Goal: Task Accomplishment & Management: Manage account settings

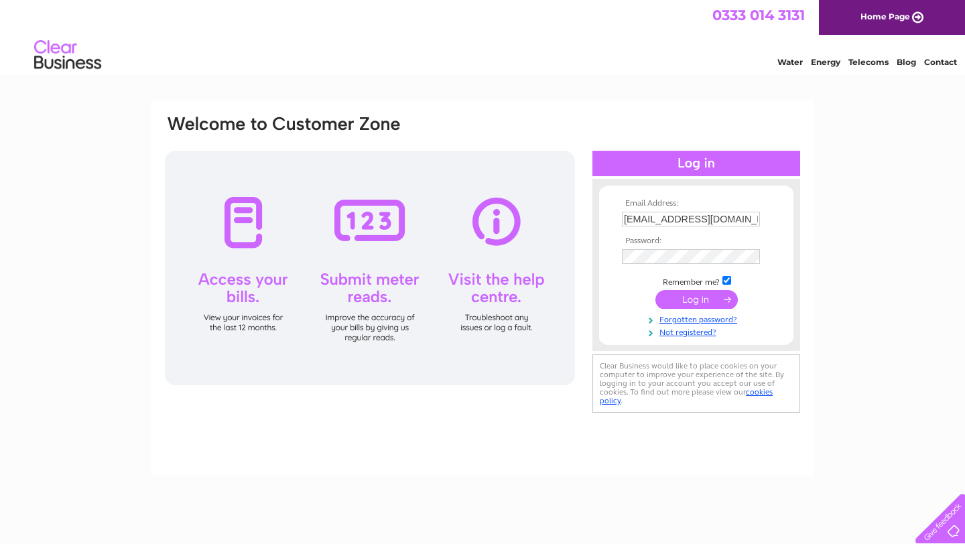
click at [689, 296] on input "submit" at bounding box center [697, 299] width 82 height 19
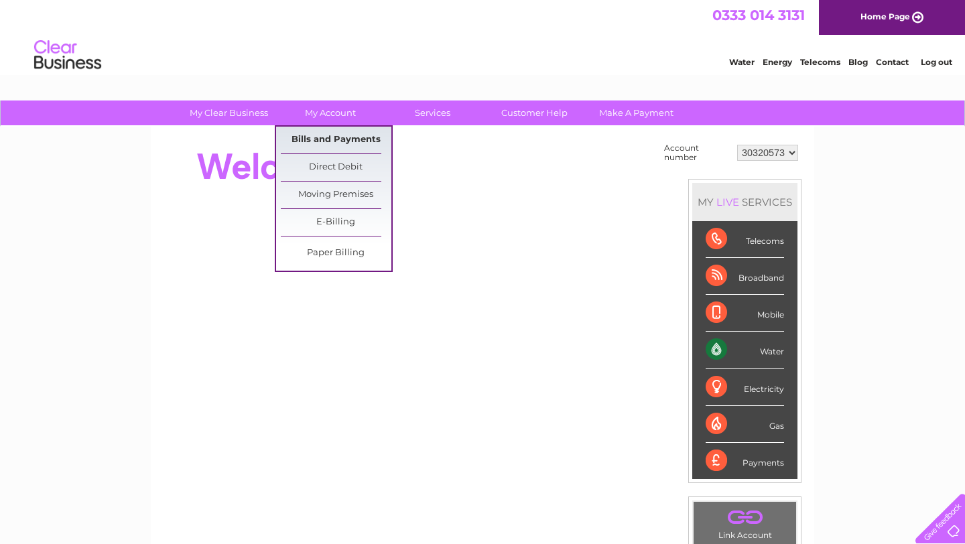
click at [330, 139] on link "Bills and Payments" at bounding box center [336, 140] width 111 height 27
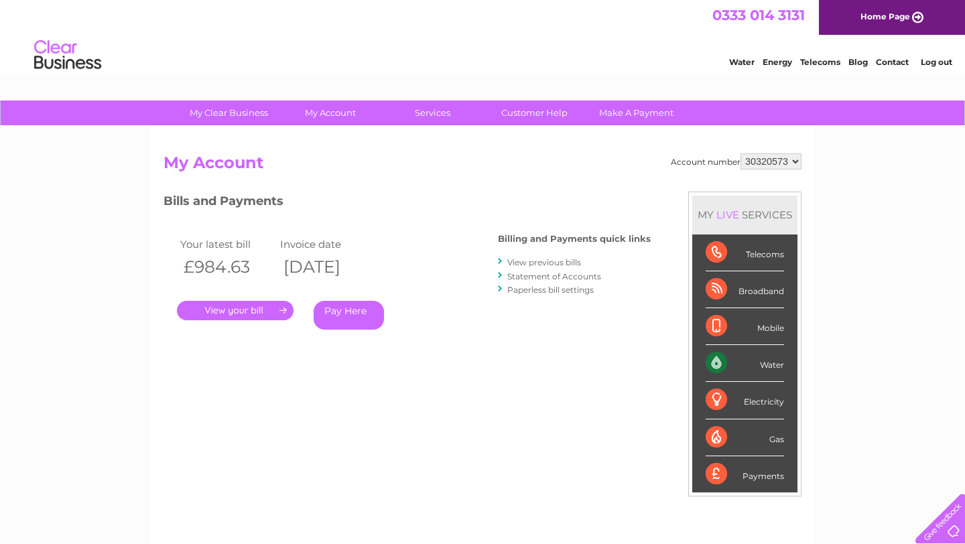
click at [225, 304] on link "." at bounding box center [235, 310] width 117 height 19
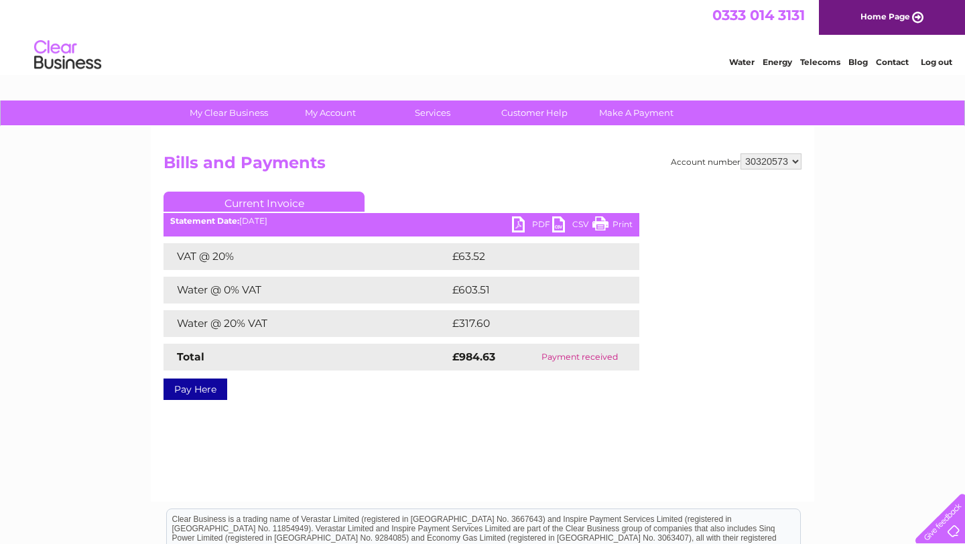
click at [535, 225] on link "PDF" at bounding box center [532, 226] width 40 height 19
